Goal: Find specific page/section: Find specific page/section

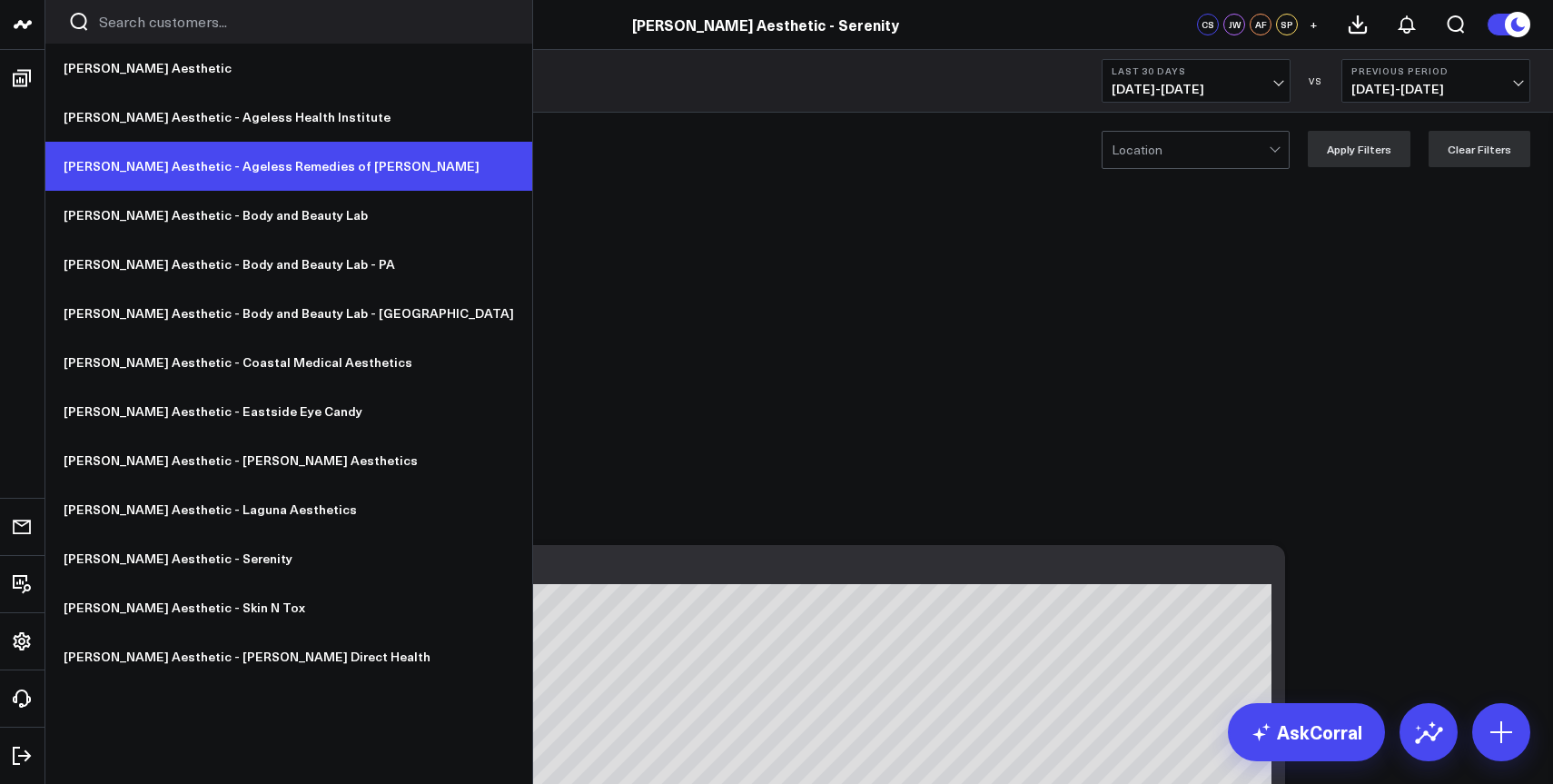
click at [155, 158] on link "[PERSON_NAME] Aesthetic - Ageless Remedies of [PERSON_NAME]" at bounding box center [289, 167] width 487 height 49
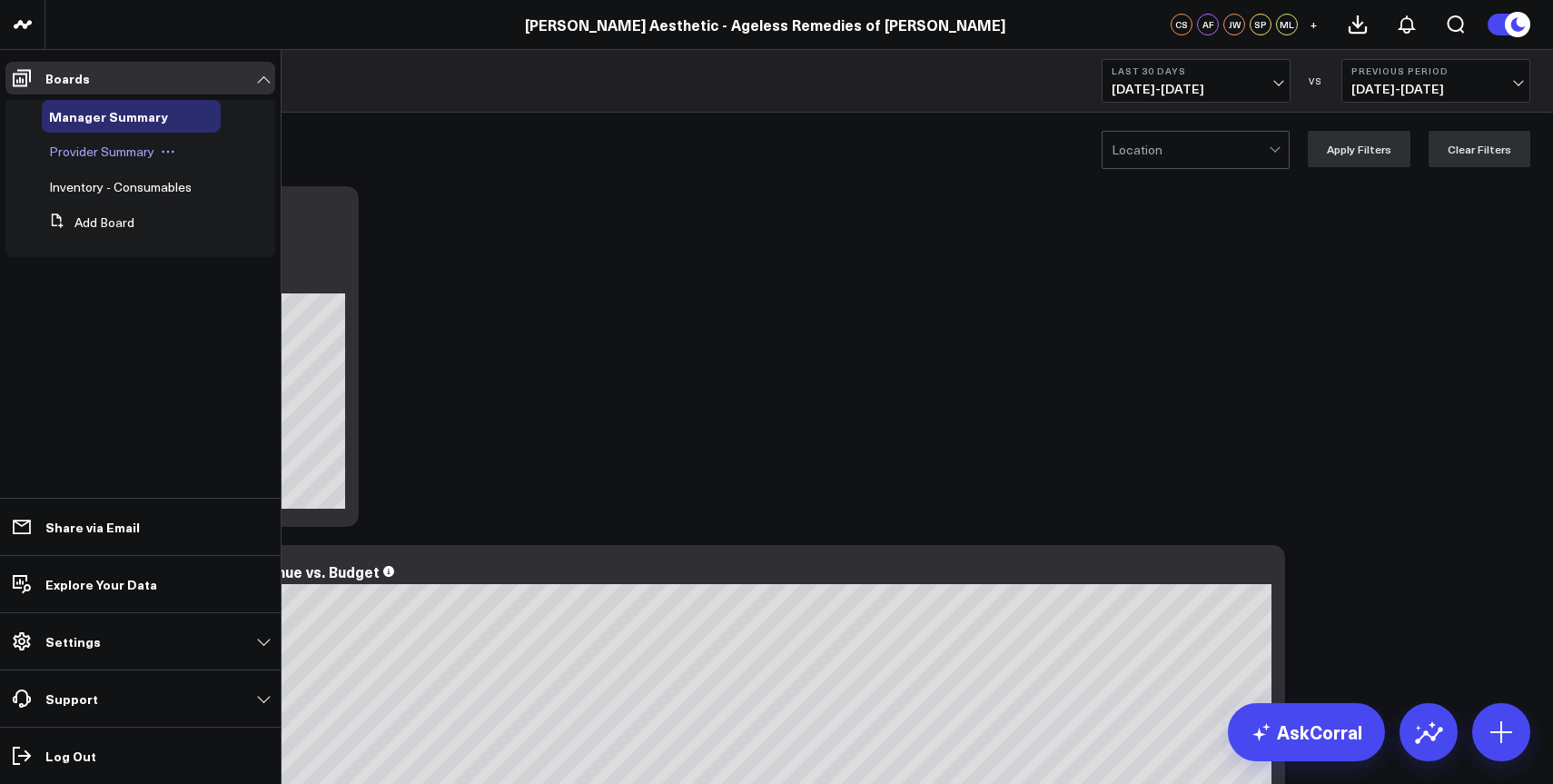
click at [90, 158] on span "Provider Summary" at bounding box center [101, 151] width 105 height 17
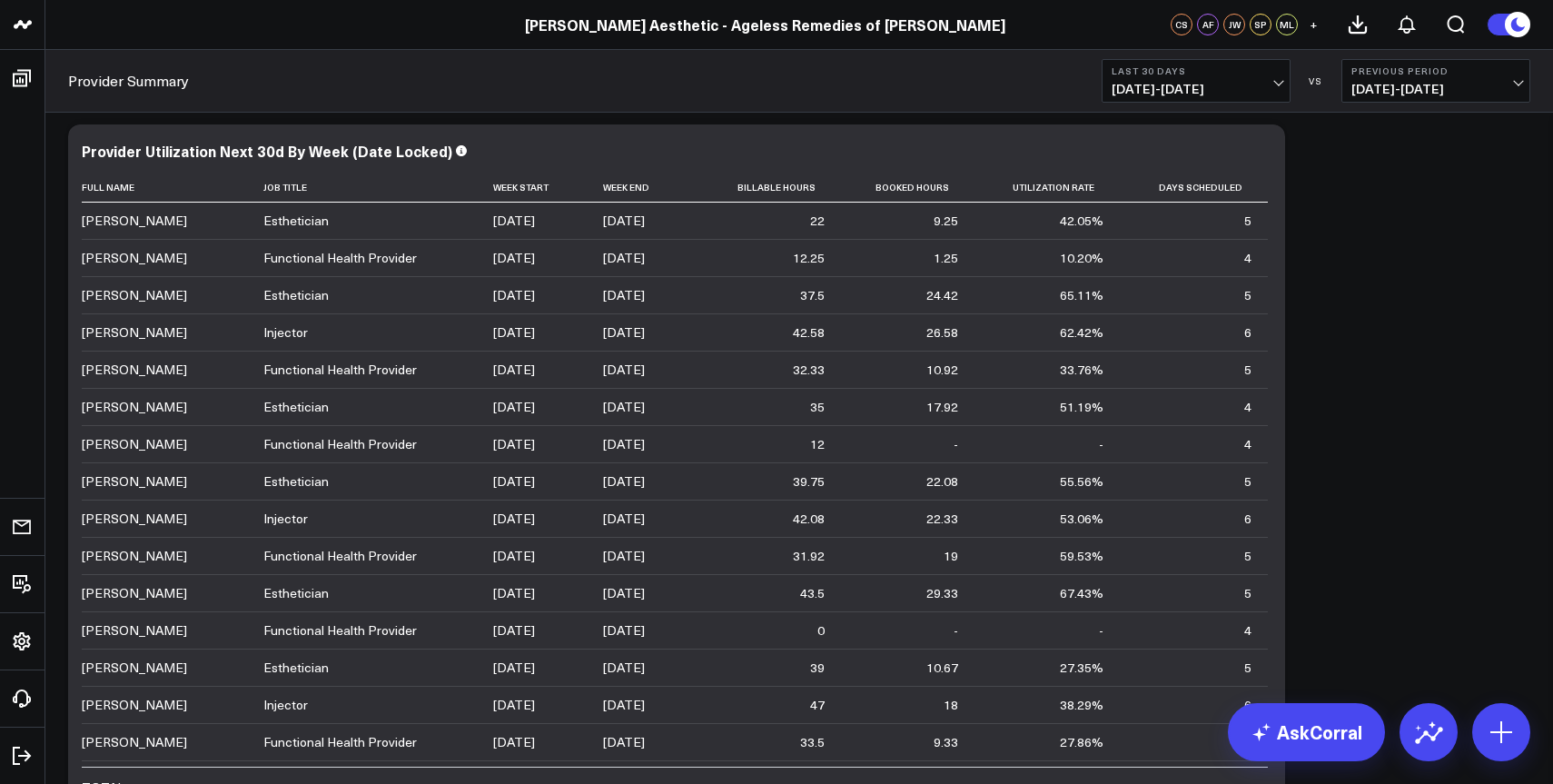
scroll to position [835, 0]
